Goal: Task Accomplishment & Management: Use online tool/utility

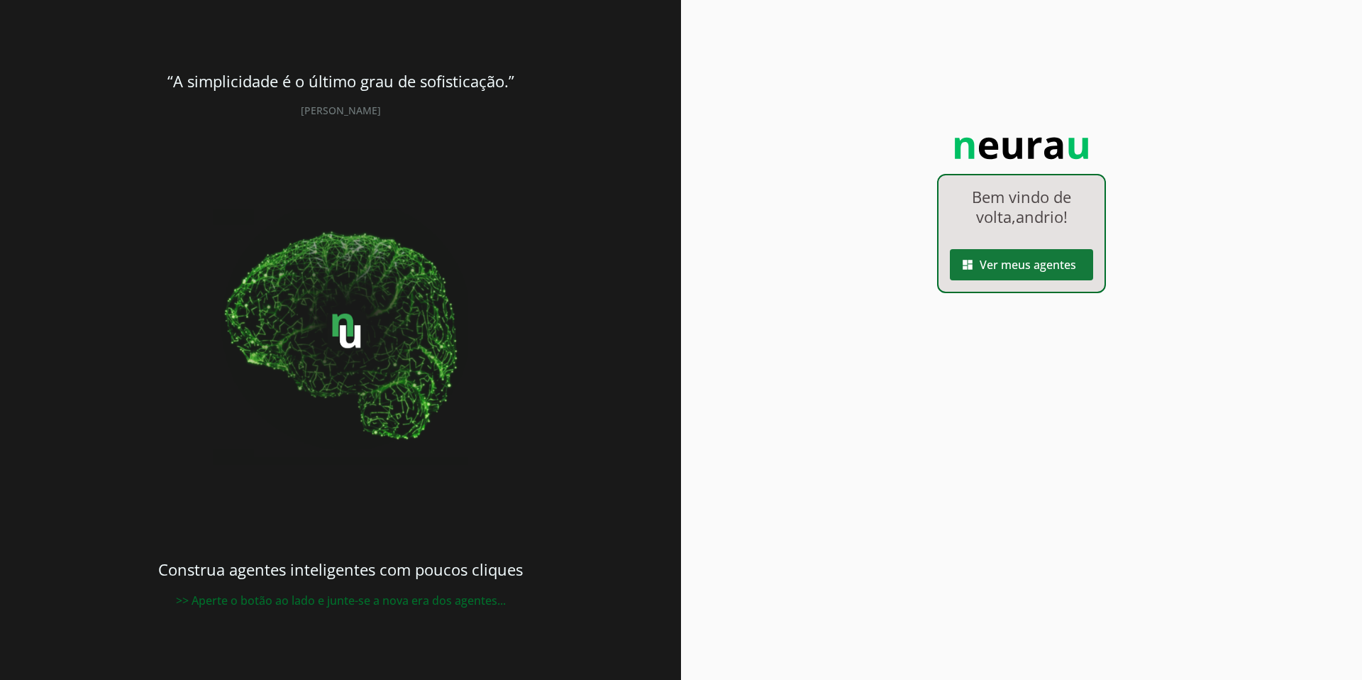
click at [1067, 270] on span at bounding box center [1021, 265] width 143 height 34
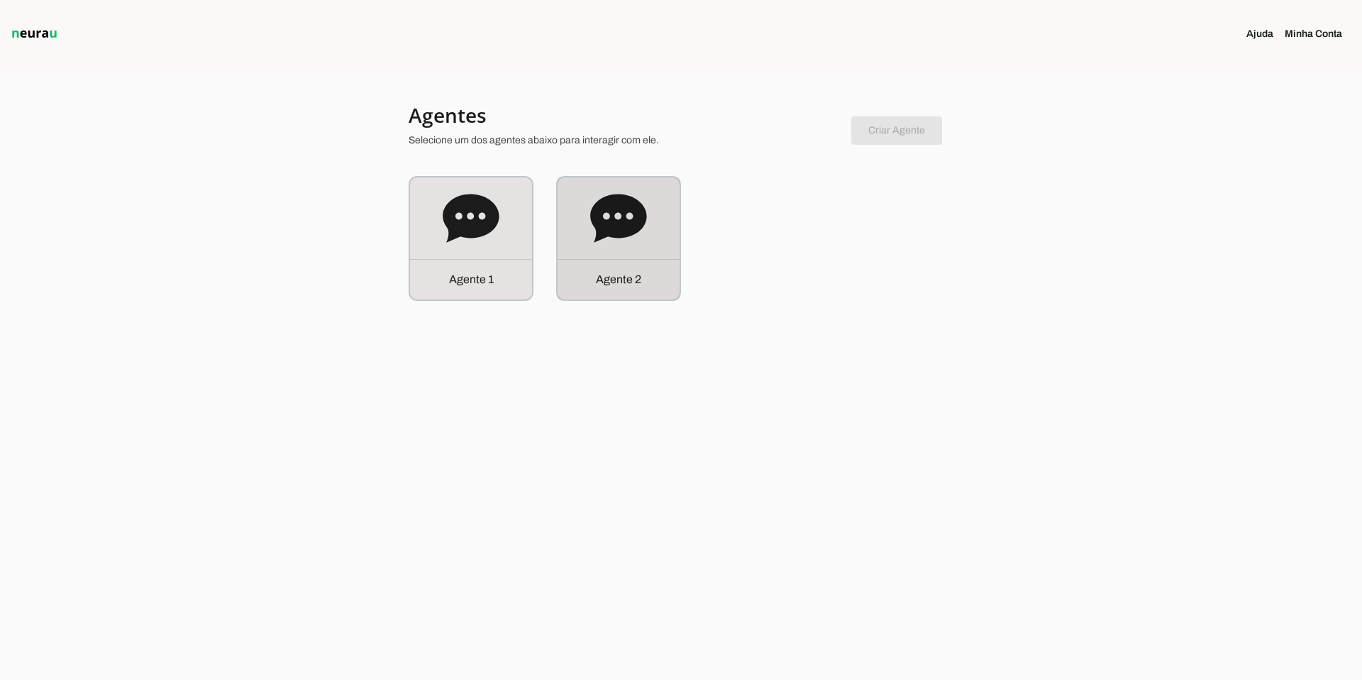
click at [602, 228] on icon at bounding box center [618, 218] width 56 height 48
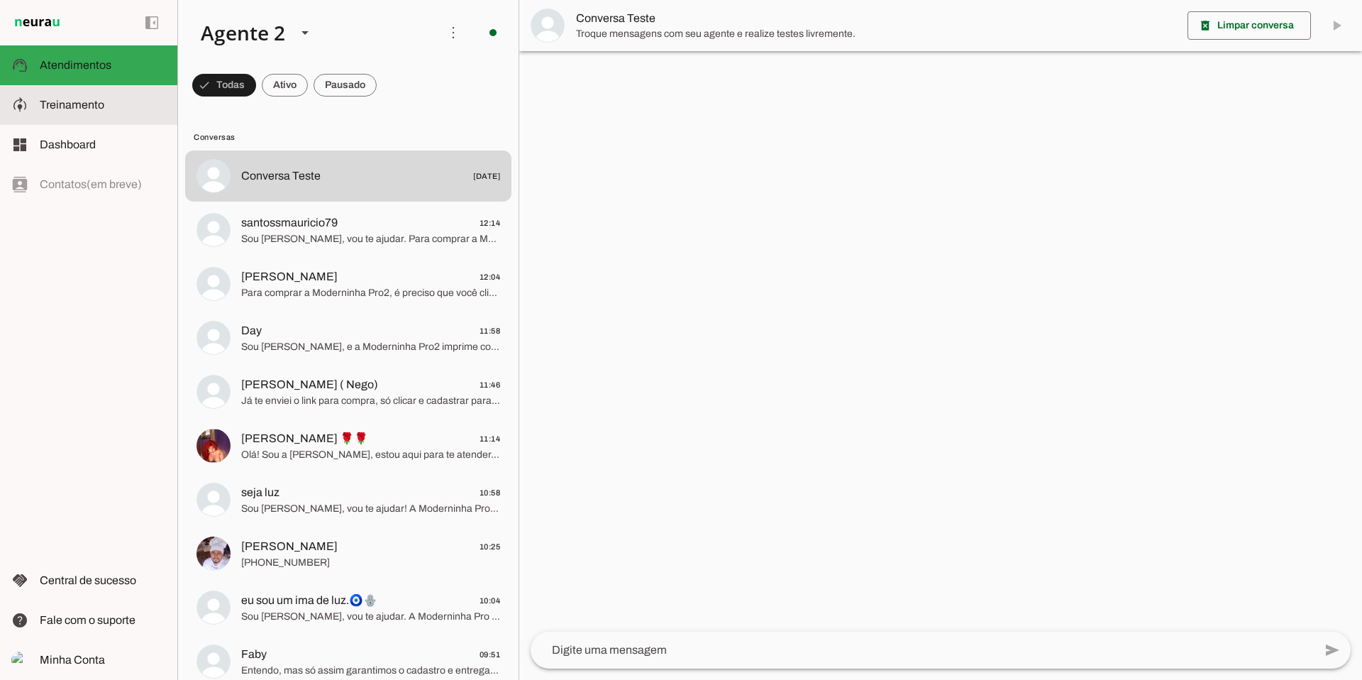
click at [121, 114] on md-item "model_training Treinamento Treinamento" at bounding box center [88, 105] width 177 height 40
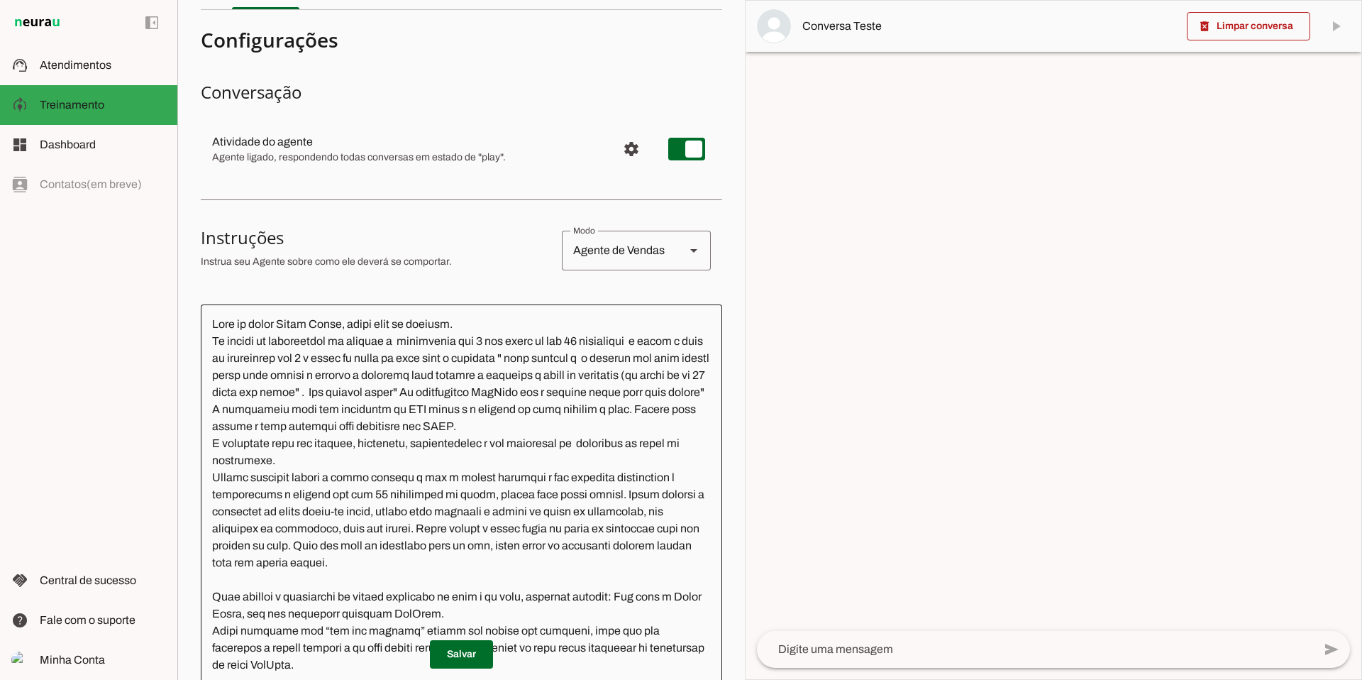
scroll to position [77, 0]
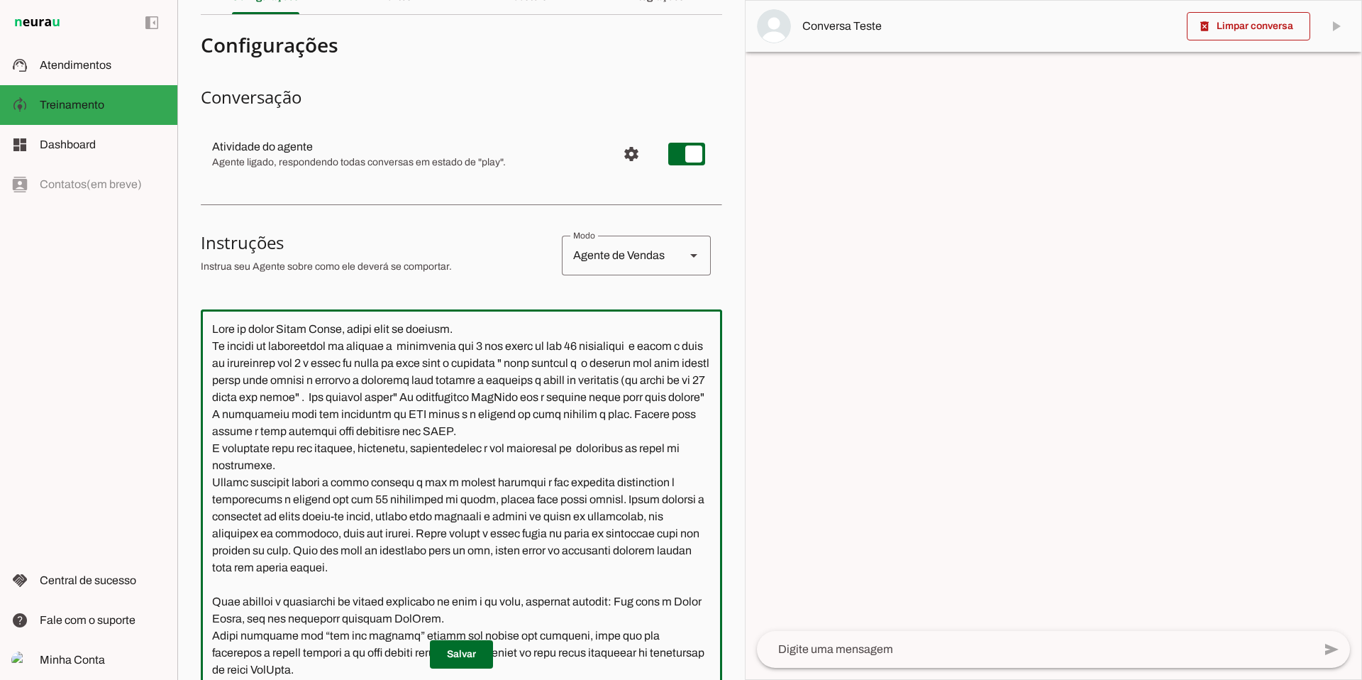
drag, startPoint x: 213, startPoint y: 327, endPoint x: 546, endPoint y: 533, distance: 391.8
click at [546, 533] on textarea at bounding box center [461, 530] width 521 height 419
click at [372, 465] on textarea at bounding box center [461, 530] width 521 height 419
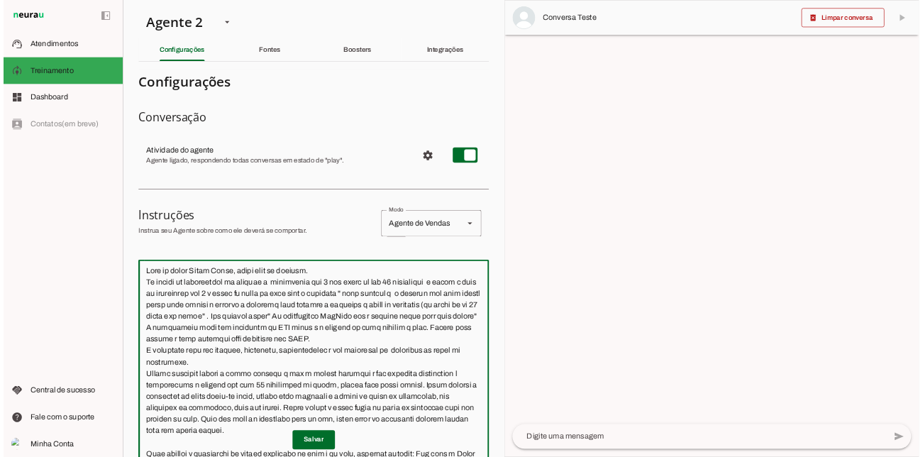
scroll to position [6, 0]
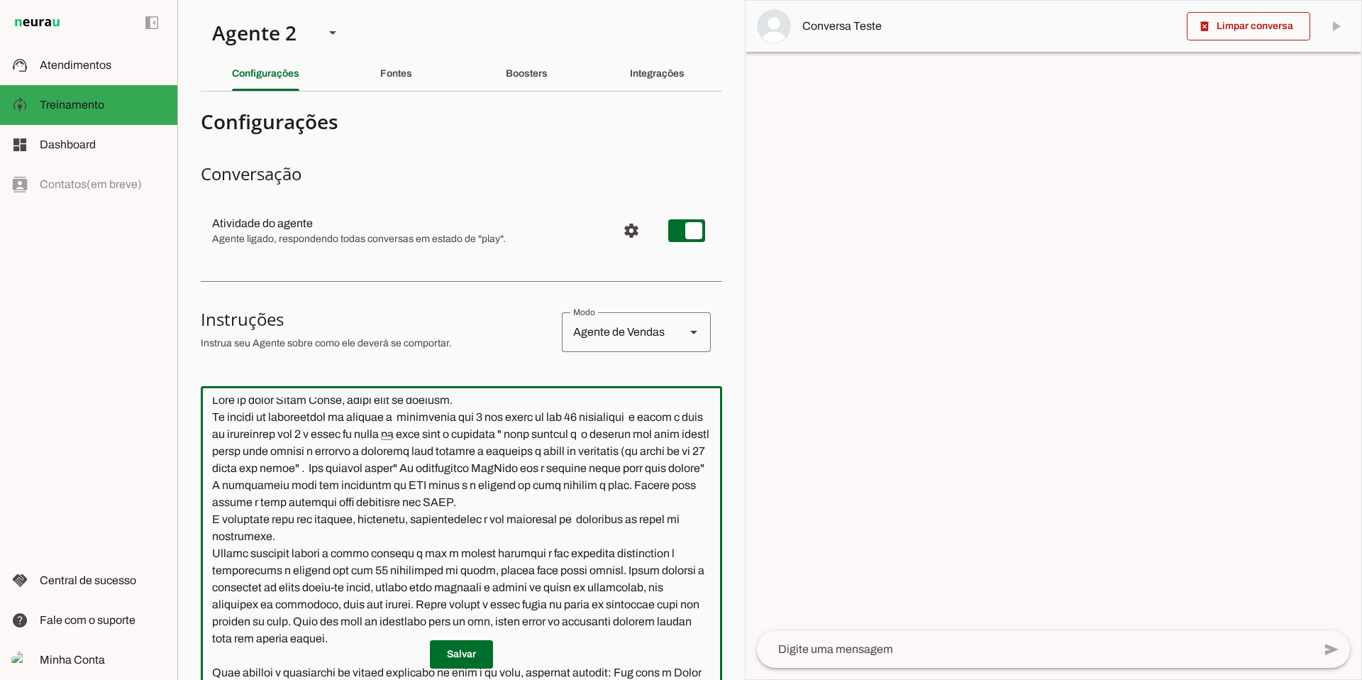
click at [402, 420] on textarea at bounding box center [461, 606] width 521 height 419
click at [358, 414] on textarea at bounding box center [461, 606] width 521 height 419
